Goal: Information Seeking & Learning: Learn about a topic

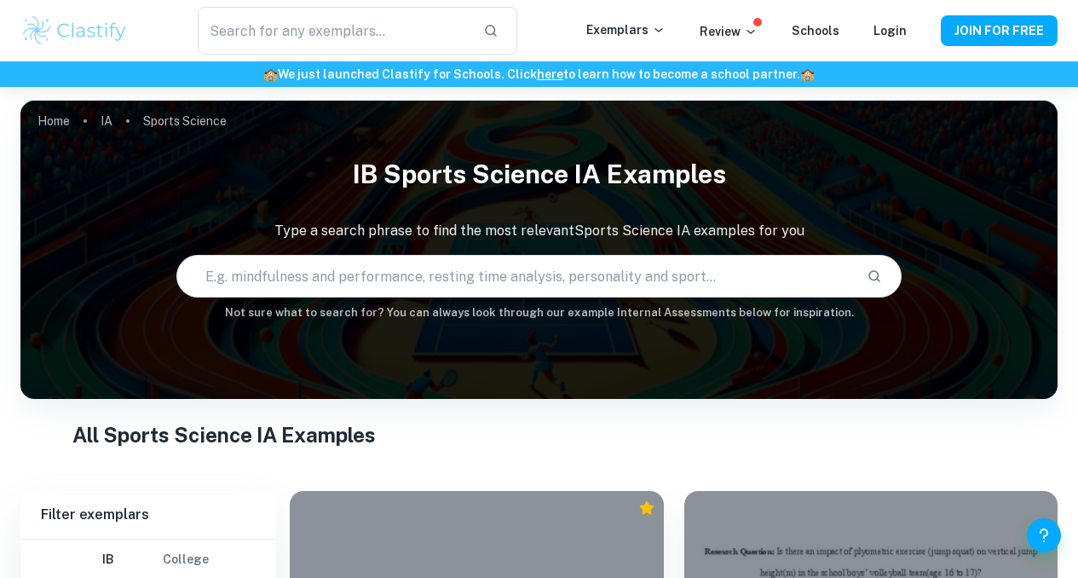
scroll to position [317, 0]
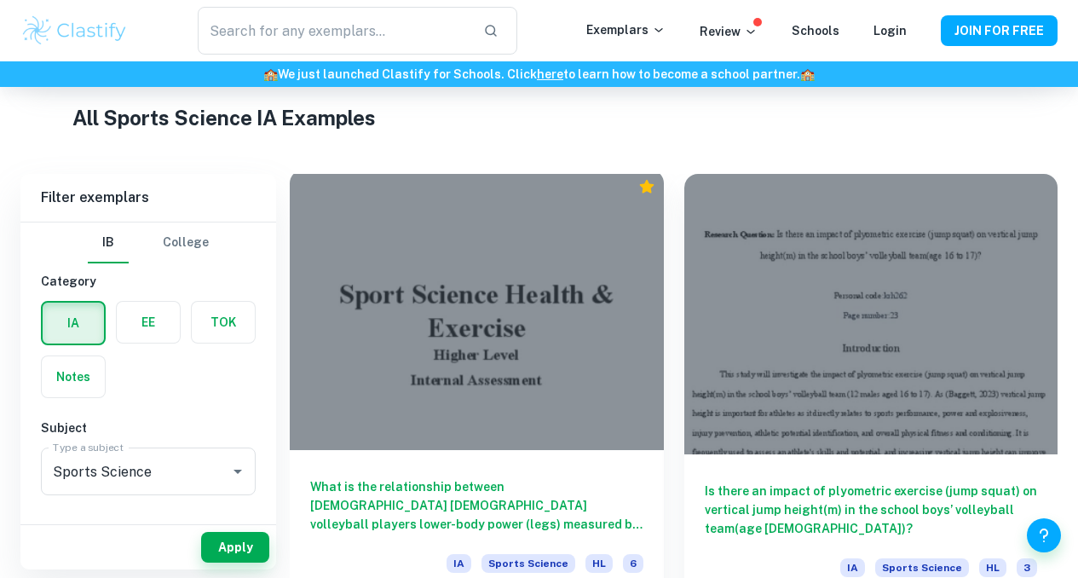
click at [430, 450] on div "What is the relationship between [DEMOGRAPHIC_DATA] [DEMOGRAPHIC_DATA] volleyba…" at bounding box center [477, 526] width 374 height 153
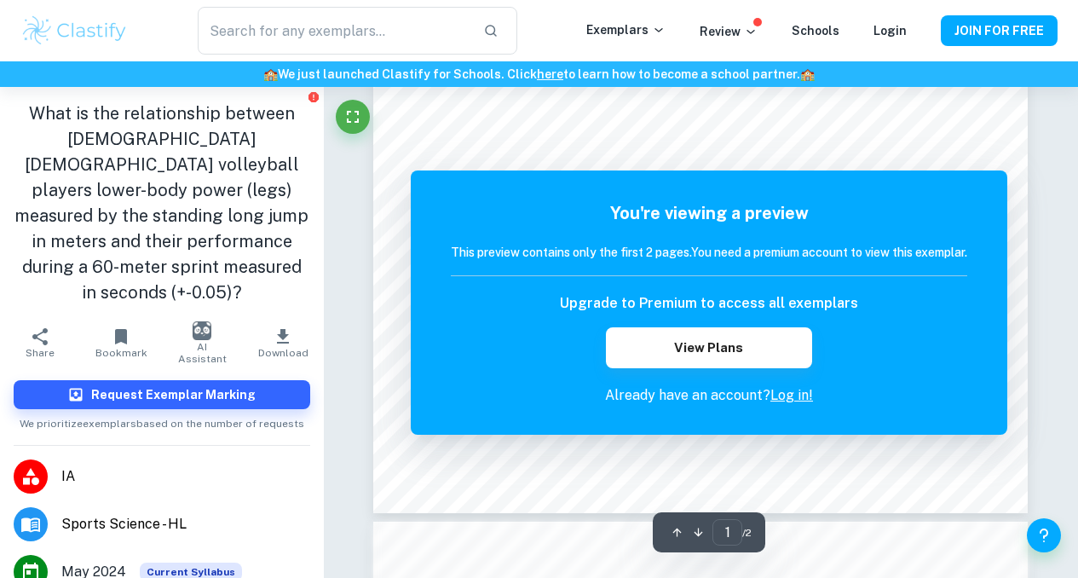
scroll to position [463, 0]
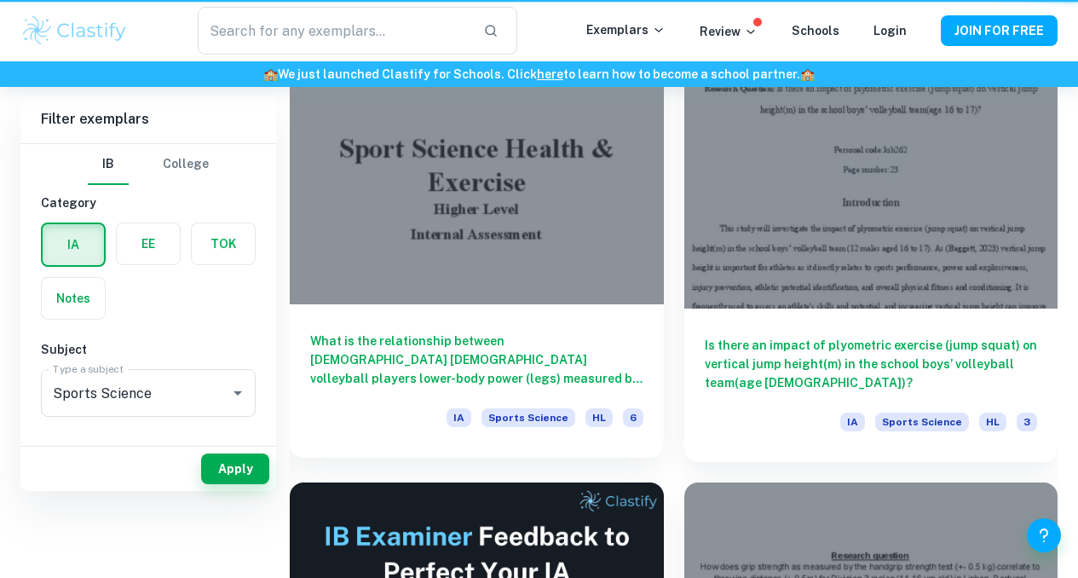
scroll to position [317, 0]
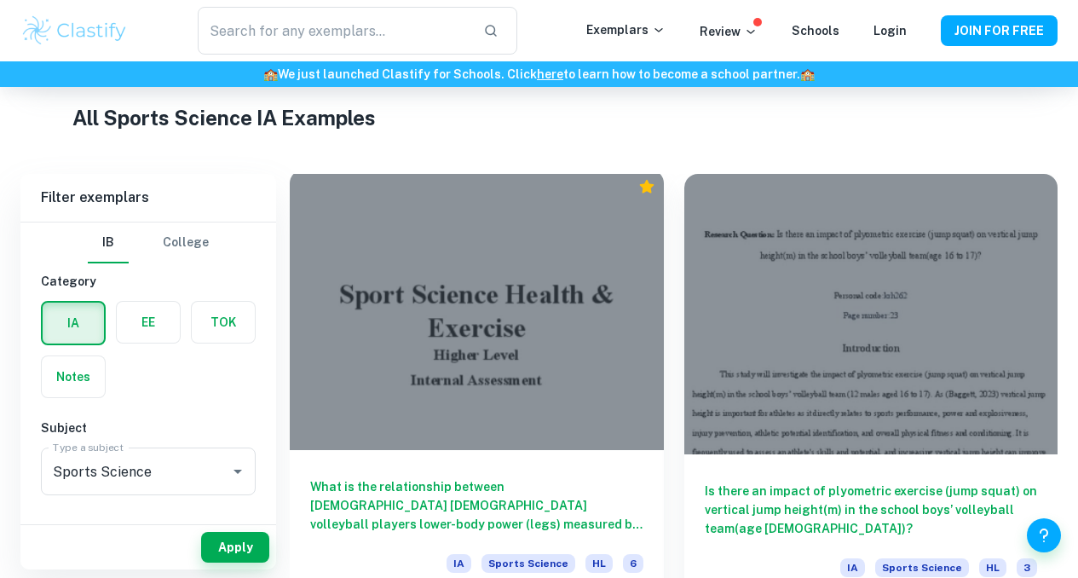
click at [639, 180] on icon "Premium" at bounding box center [647, 186] width 17 height 17
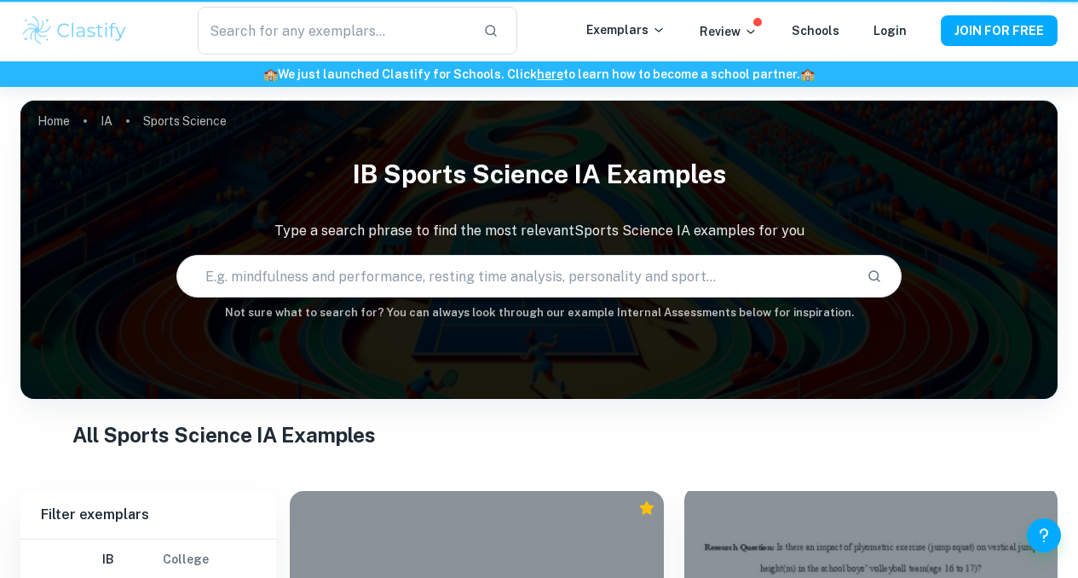
scroll to position [317, 0]
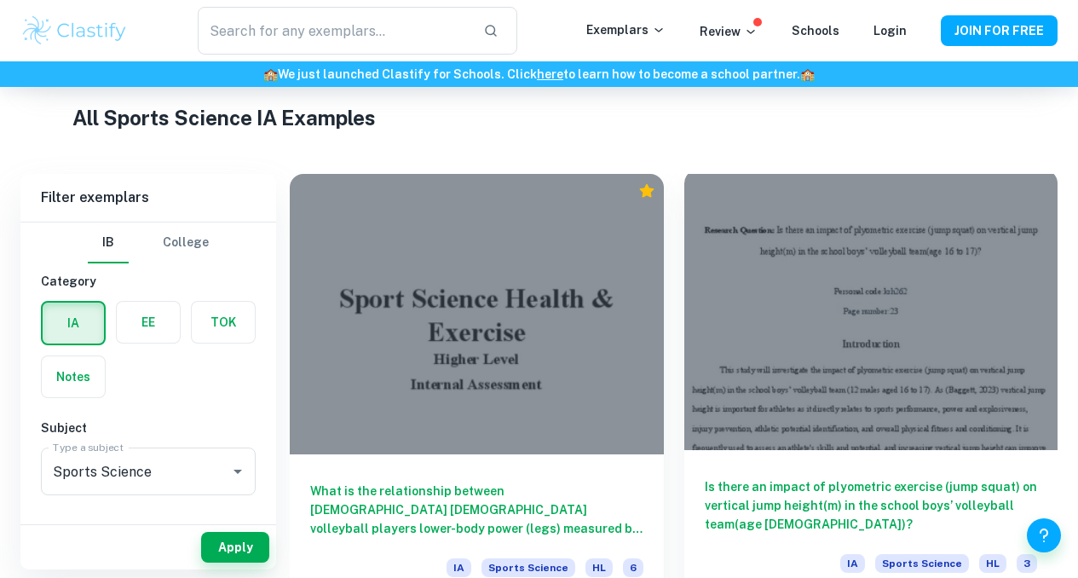
click at [692, 256] on div at bounding box center [872, 310] width 374 height 280
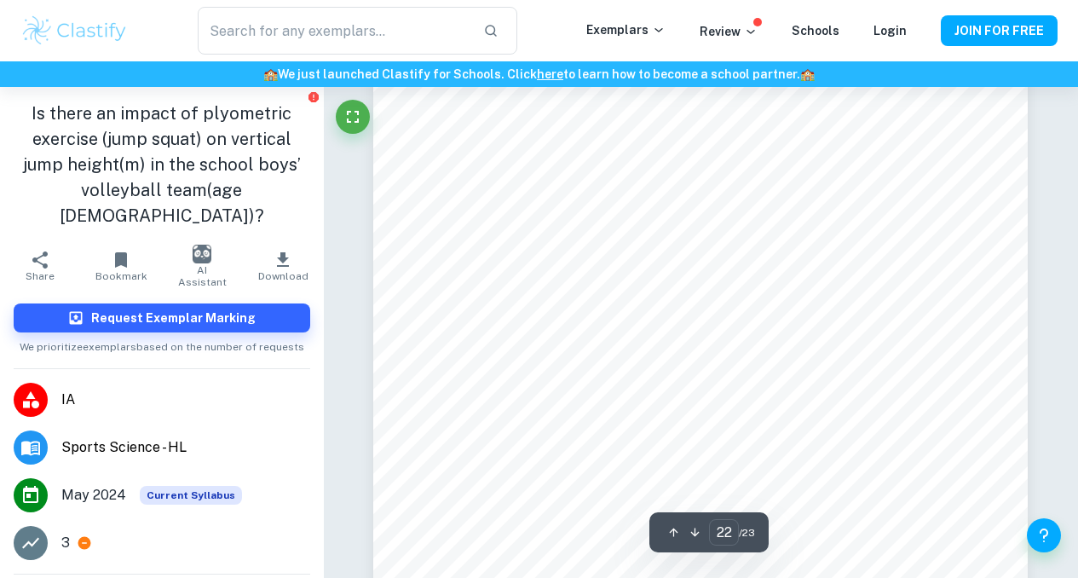
scroll to position [18762, 0]
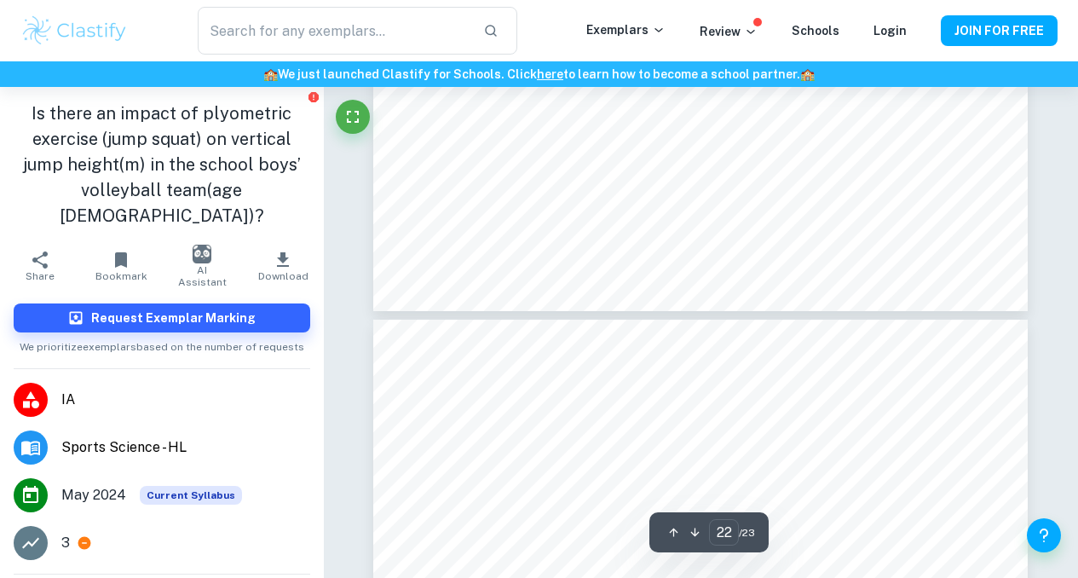
type input "23"
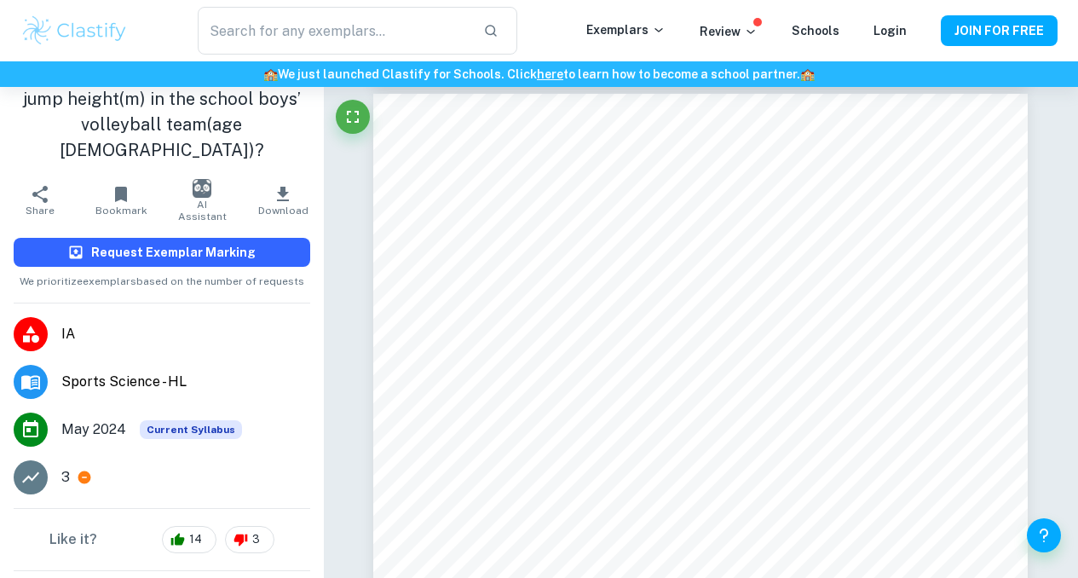
scroll to position [72, 0]
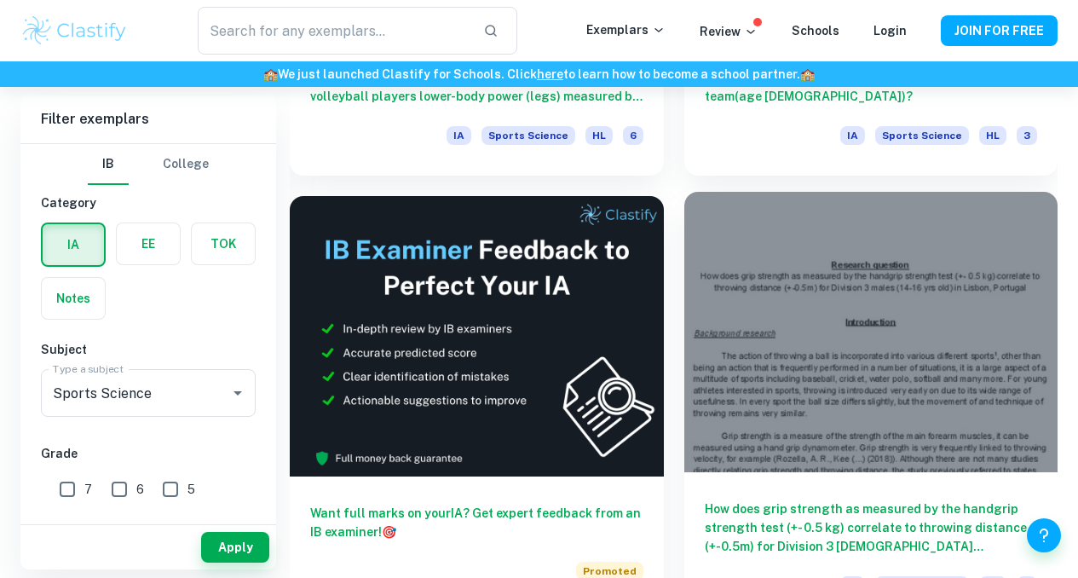
scroll to position [750, 0]
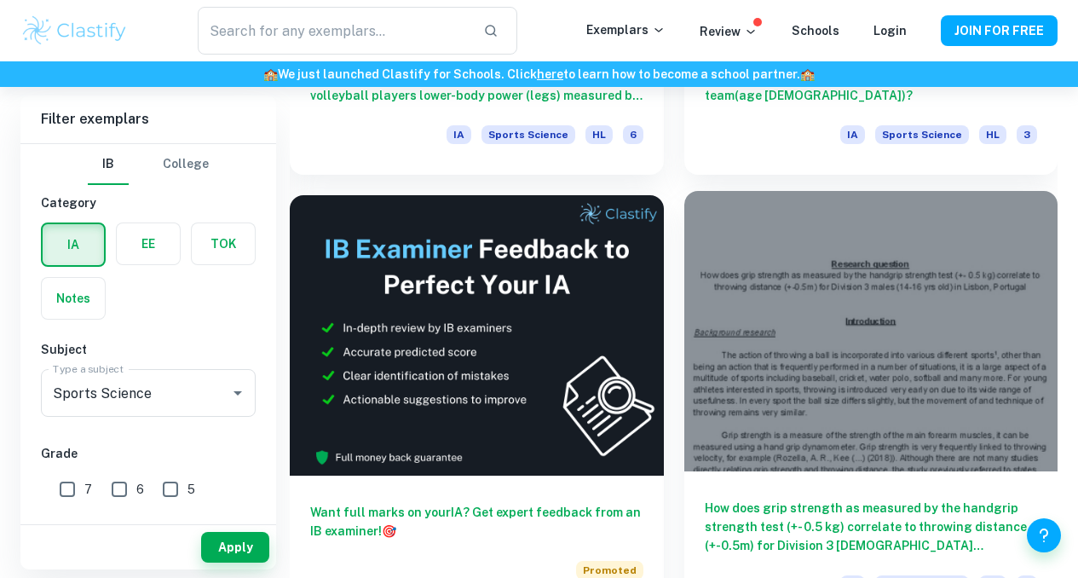
click at [685, 471] on div "How does grip strength as measured by the handgrip strength test (+- 0.5 kg) co…" at bounding box center [872, 547] width 374 height 153
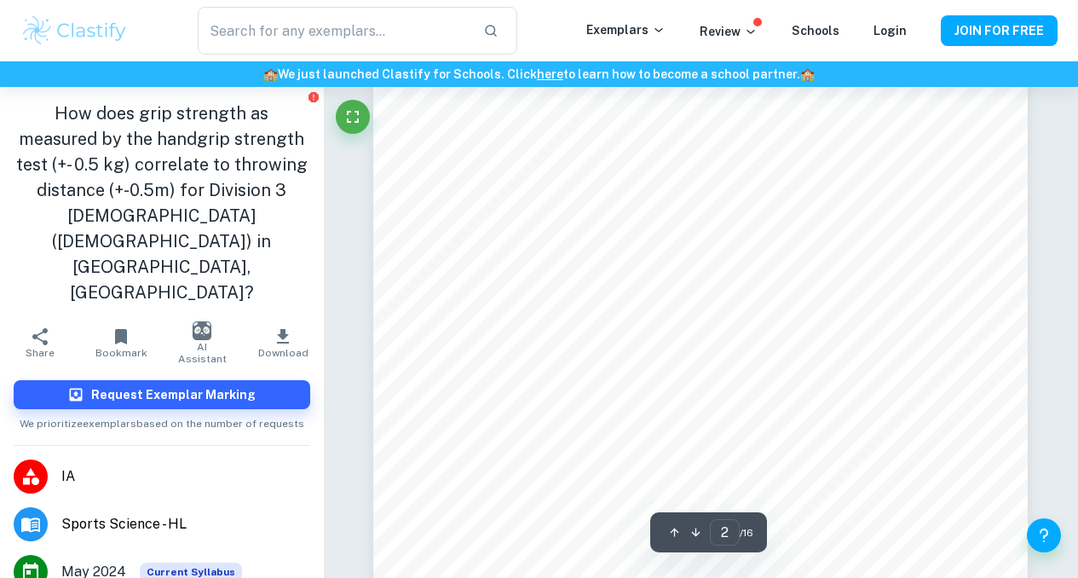
scroll to position [1117, 0]
type input "4"
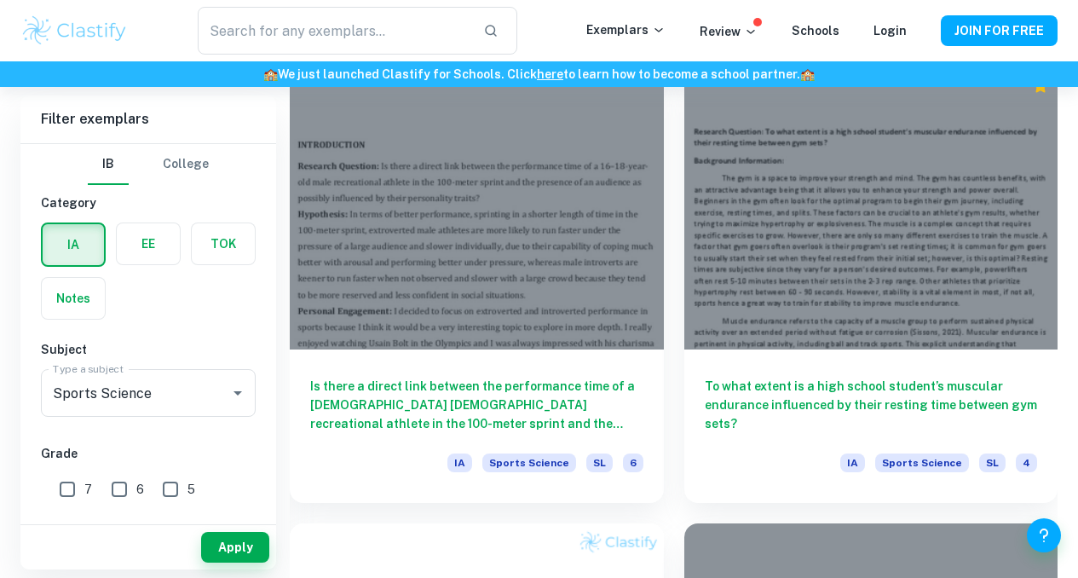
scroll to position [1367, 0]
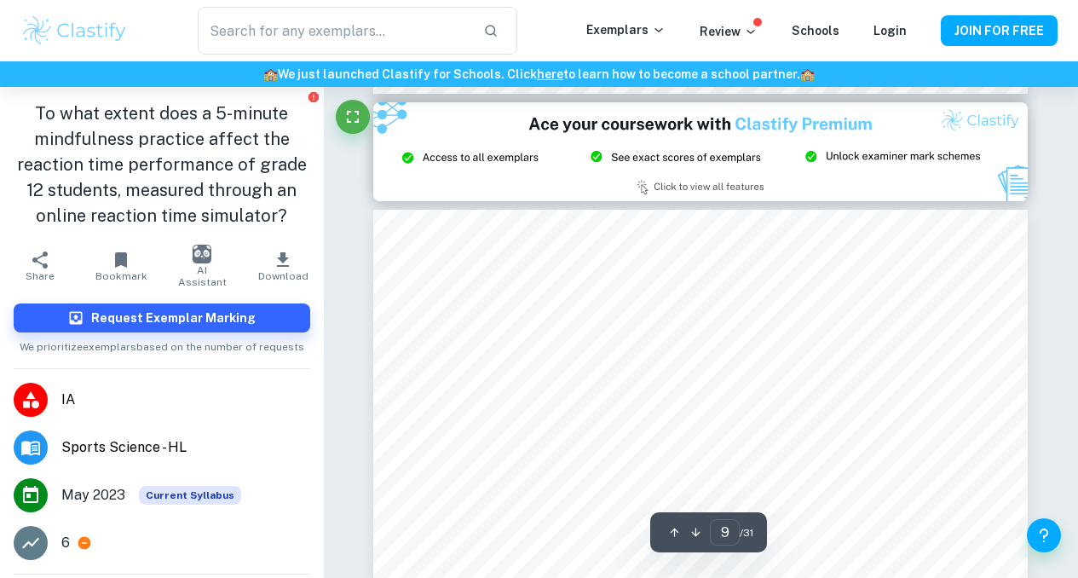
scroll to position [7180, 0]
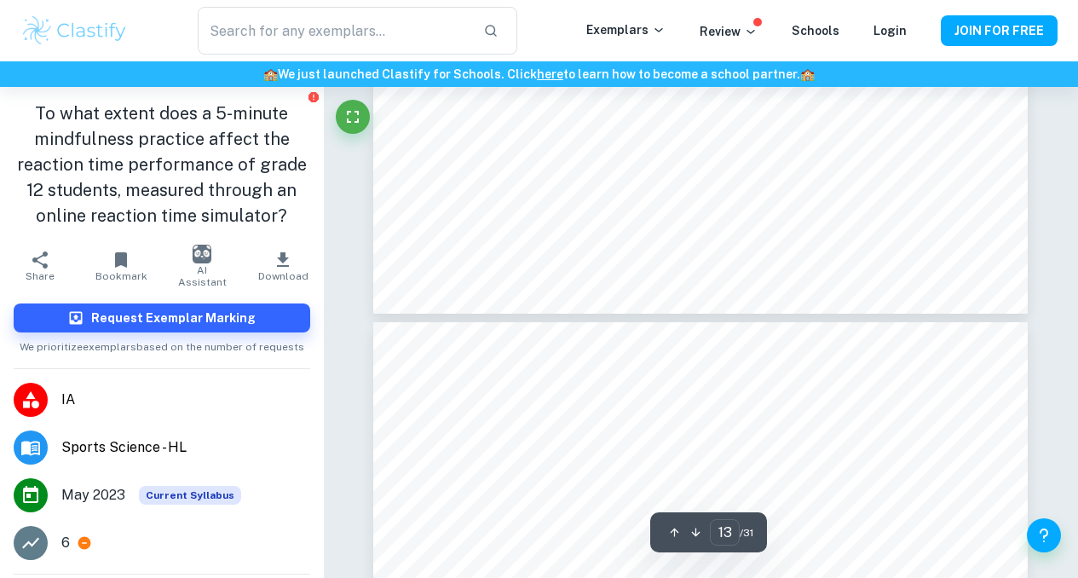
type input "14"
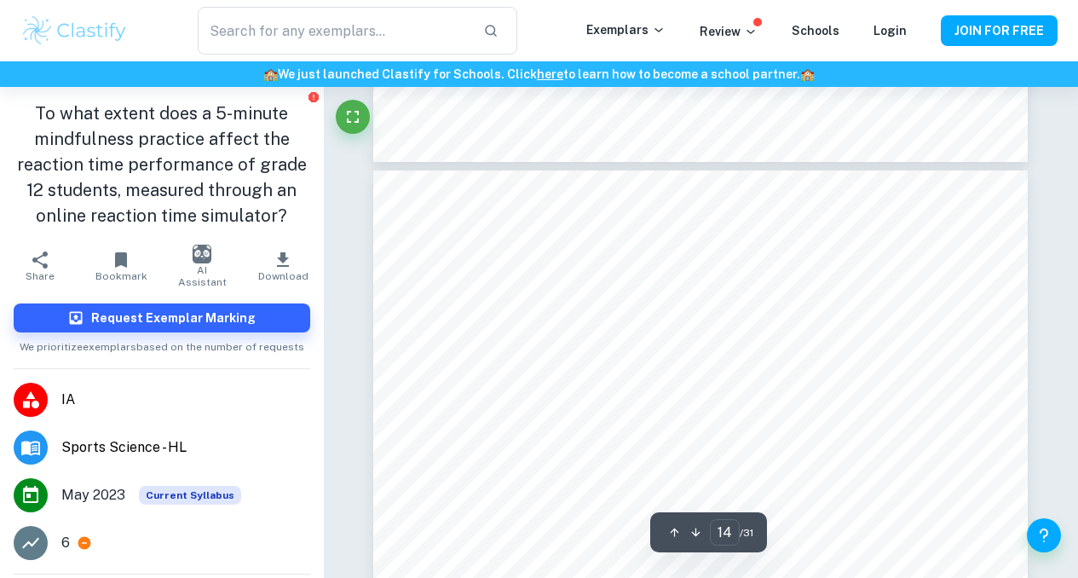
scroll to position [11347, 0]
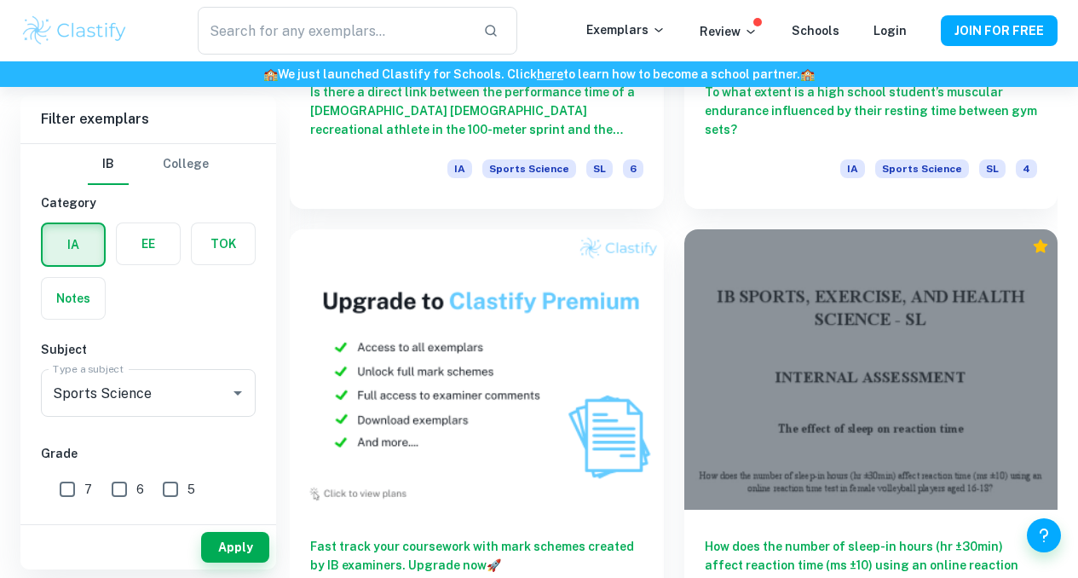
scroll to position [1661, 0]
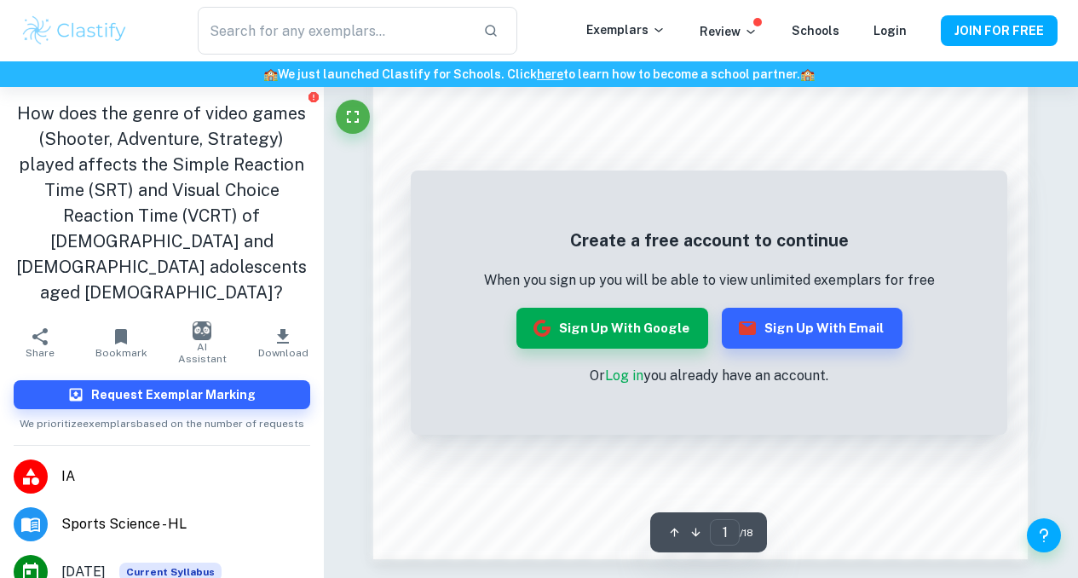
scroll to position [1504, 0]
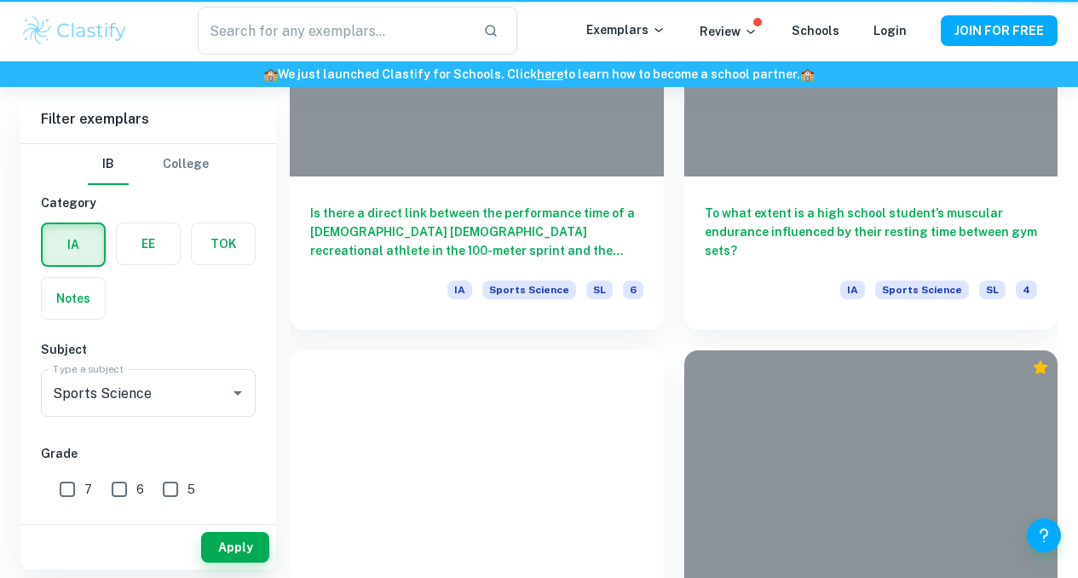
scroll to position [1661, 0]
